Goal: Navigation & Orientation: Find specific page/section

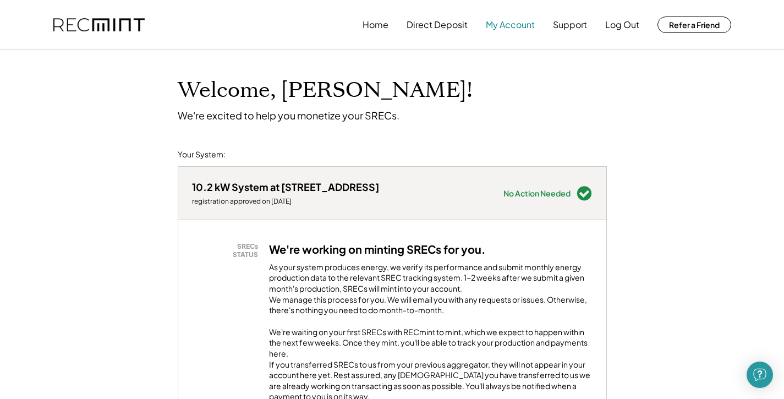
click at [521, 25] on button "My Account" at bounding box center [510, 25] width 49 height 22
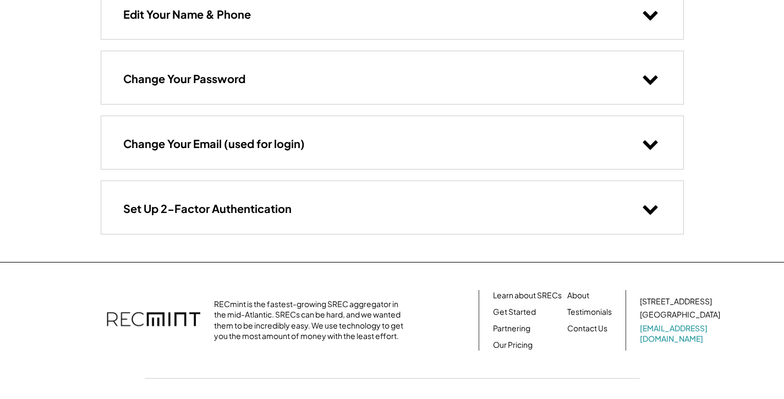
scroll to position [129, 0]
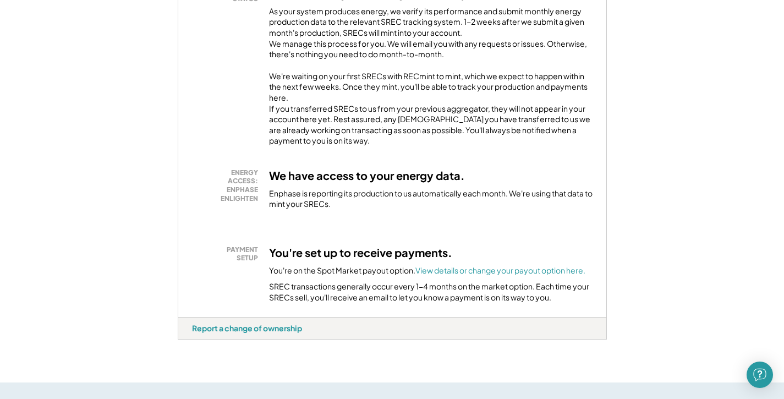
scroll to position [258, 0]
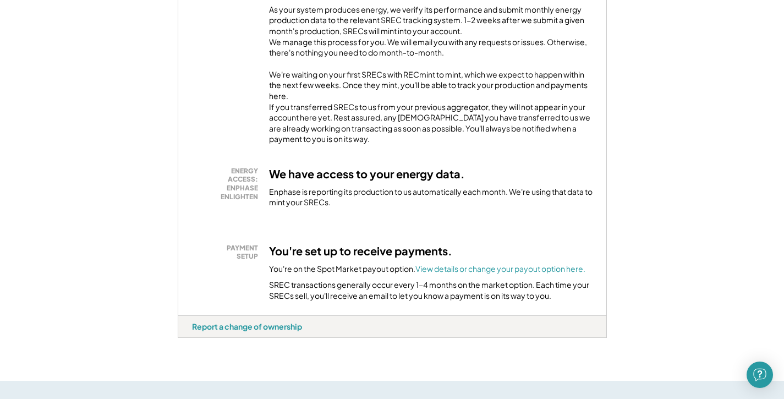
click at [319, 258] on h3 "You're set up to receive payments." at bounding box center [360, 251] width 183 height 14
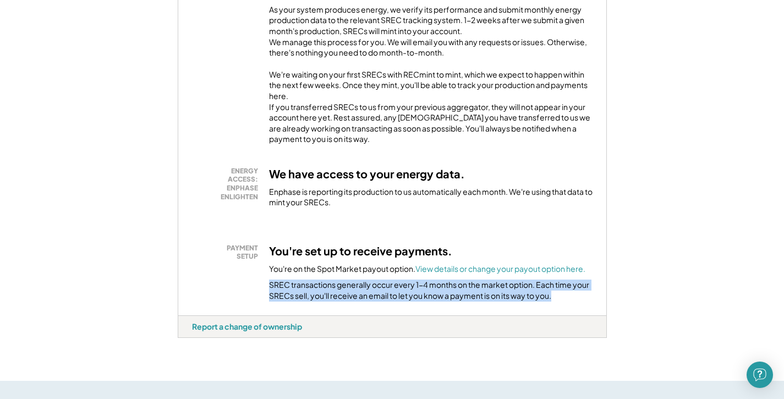
drag, startPoint x: 272, startPoint y: 294, endPoint x: 562, endPoint y: 308, distance: 289.8
click at [562, 302] on div "You're set up to receive payments. You're on the Spot Market payout option. Vie…" at bounding box center [431, 273] width 324 height 58
click at [562, 301] on div "SREC transactions generally occur every 1-4 months on the market option. Each t…" at bounding box center [431, 290] width 324 height 21
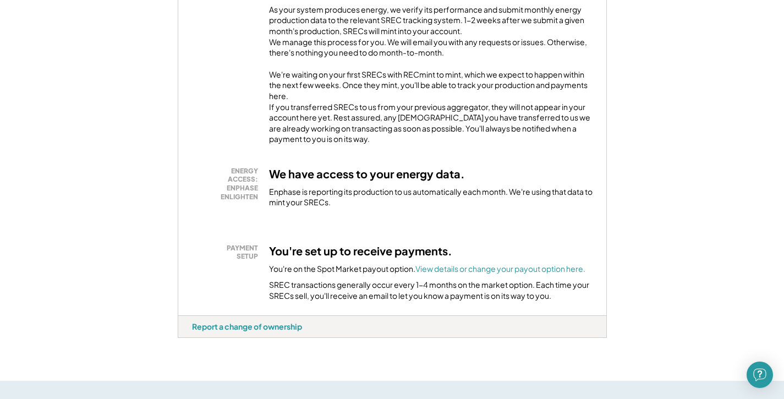
click at [324, 300] on div "SREC transactions generally occur every 1-4 months on the market option. Each t…" at bounding box center [431, 290] width 324 height 21
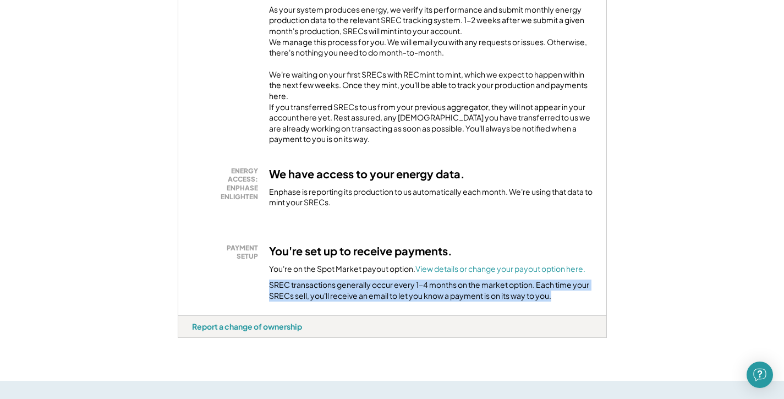
drag, startPoint x: 271, startPoint y: 301, endPoint x: 618, endPoint y: 313, distance: 346.4
click at [618, 313] on div "Welcome, [PERSON_NAME]! We're excited to help you monetize your SRECs. Your Sys…" at bounding box center [392, 354] width 784 height 1122
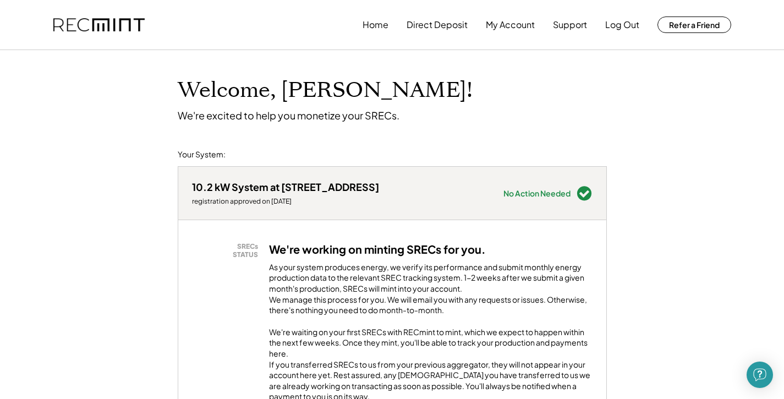
scroll to position [0, 0]
